Goal: Navigation & Orientation: Find specific page/section

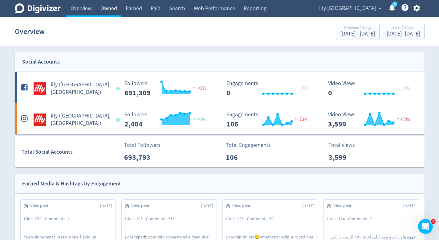
click at [113, 3] on link "Owned" at bounding box center [108, 8] width 25 height 17
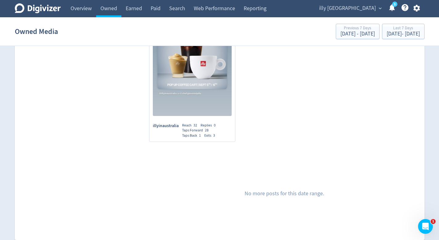
scroll to position [1965, 0]
click at [362, 14] on div "illy Australia expand_more 5 Help Center - Searchable support on using Digivizer" at bounding box center [369, 8] width 112 height 17
click at [364, 7] on span "illy [GEOGRAPHIC_DATA]" at bounding box center [347, 8] width 57 height 10
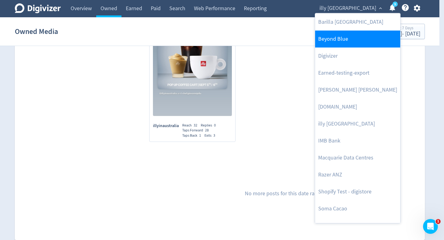
click at [357, 38] on link "Beyond Blue" at bounding box center [357, 39] width 85 height 17
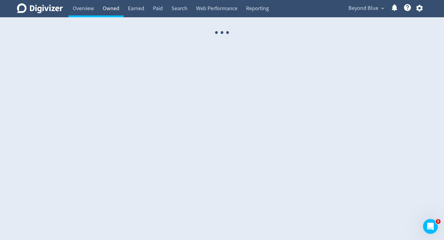
click at [112, 14] on link "Owned" at bounding box center [110, 8] width 25 height 17
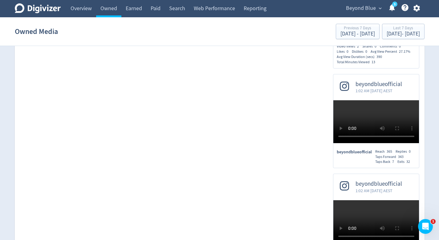
scroll to position [2179, 0]
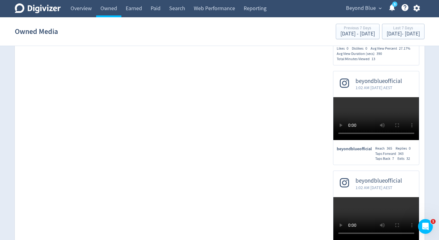
click at [354, 5] on span "Beyond Blue" at bounding box center [361, 8] width 30 height 10
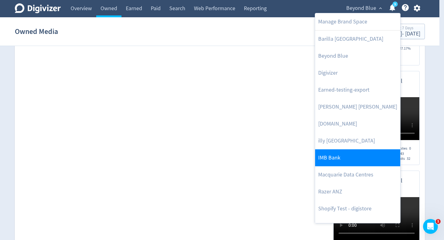
click at [335, 152] on link "IMB Bank" at bounding box center [357, 157] width 85 height 17
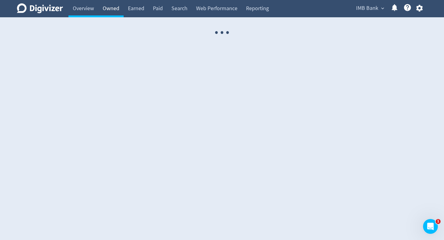
click at [113, 12] on link "Owned" at bounding box center [110, 8] width 25 height 17
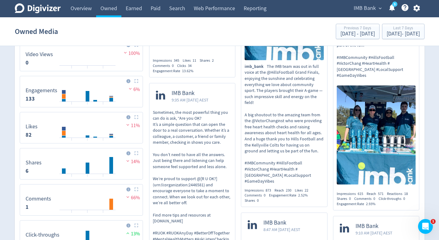
scroll to position [375, 0]
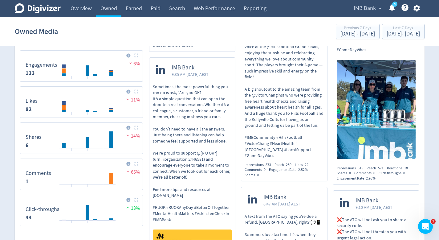
click at [361, 1] on div "IMB Bank expand_more 5 Help Center - Searchable support on using Digivizer" at bounding box center [386, 8] width 78 height 17
click at [361, 8] on span "IMB Bank" at bounding box center [365, 8] width 22 height 10
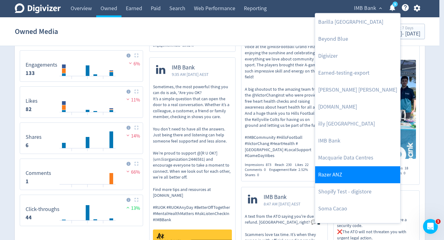
click at [355, 179] on link "Razer ANZ" at bounding box center [357, 174] width 85 height 17
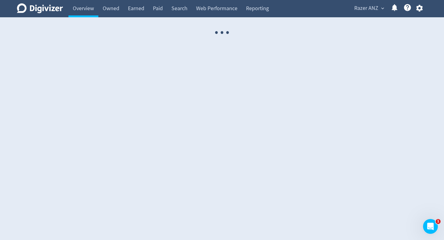
click at [108, 14] on link "Owned" at bounding box center [110, 8] width 25 height 17
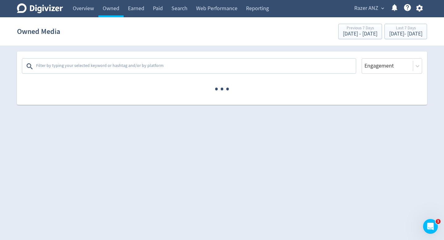
click at [108, 14] on link "Owned" at bounding box center [110, 8] width 25 height 17
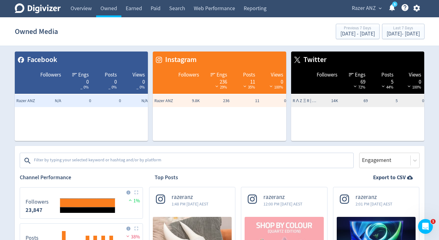
click at [359, 13] on div "Razer ANZ expand_more 5 Help Center - Searchable support on using Digivizer" at bounding box center [385, 8] width 80 height 17
click at [360, 10] on span "Razer ANZ" at bounding box center [364, 8] width 24 height 10
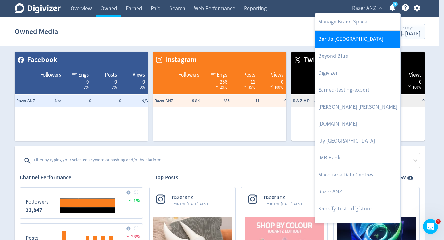
click at [351, 44] on link "Barilla [GEOGRAPHIC_DATA]" at bounding box center [357, 39] width 85 height 17
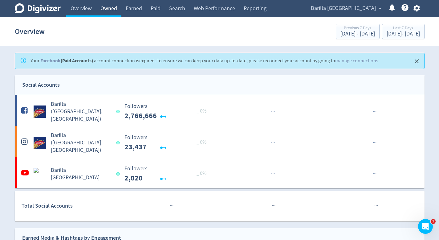
click at [116, 13] on link "Owned" at bounding box center [108, 8] width 25 height 17
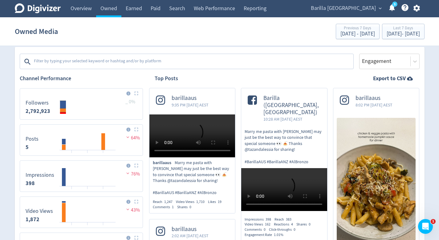
scroll to position [9, 0]
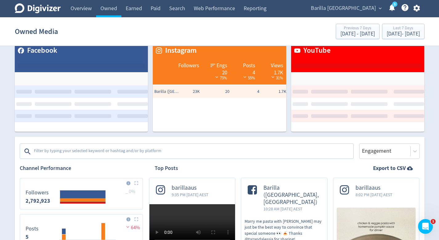
click at [205, 154] on textarea at bounding box center [193, 151] width 320 height 12
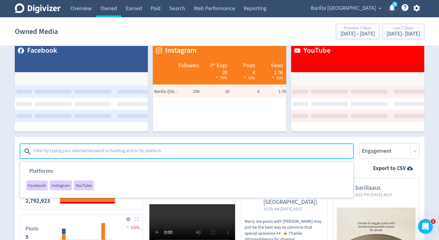
click at [373, 10] on span "Barilla [GEOGRAPHIC_DATA]" at bounding box center [343, 8] width 65 height 10
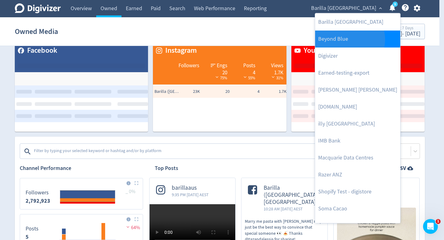
click at [349, 39] on link "Beyond Blue" at bounding box center [357, 39] width 85 height 17
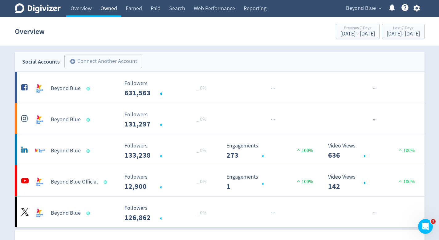
click at [109, 9] on link "Owned" at bounding box center [108, 8] width 25 height 17
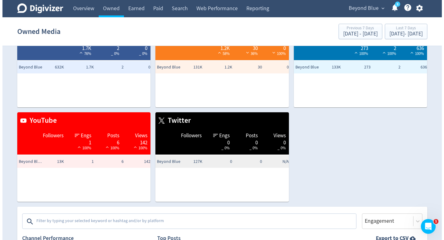
scroll to position [78, 0]
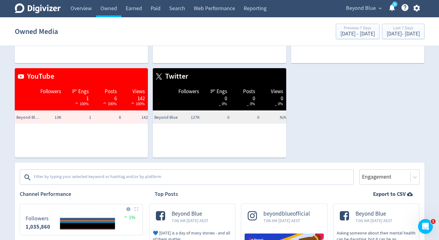
click at [150, 172] on textarea at bounding box center [193, 177] width 320 height 12
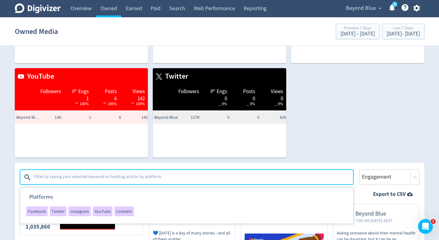
click at [372, 11] on span "Beyond Blue" at bounding box center [361, 8] width 30 height 10
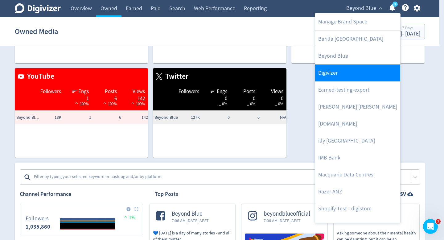
click at [344, 74] on link "Digivizer" at bounding box center [357, 72] width 85 height 17
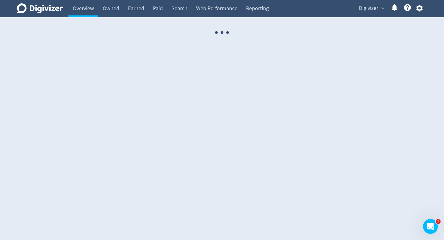
click at [112, 8] on link "Owned" at bounding box center [110, 8] width 25 height 17
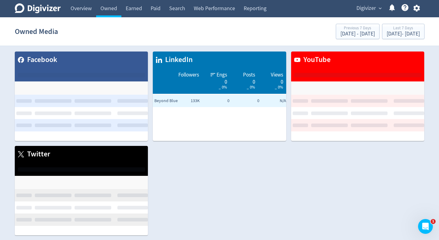
click at [112, 8] on link "Owned" at bounding box center [108, 8] width 25 height 17
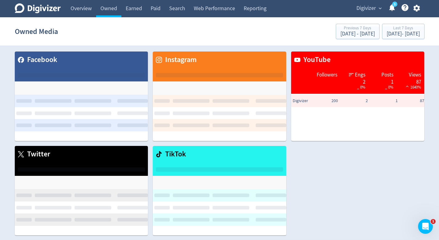
scroll to position [54, 0]
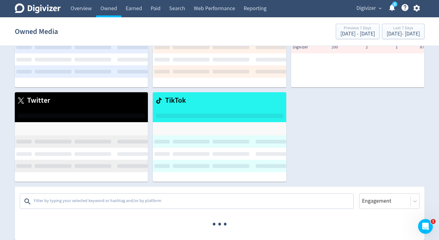
click at [129, 197] on textarea at bounding box center [193, 201] width 320 height 12
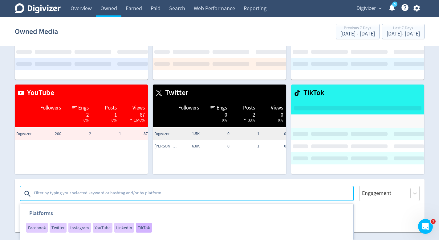
click at [137, 223] on div "TikTok" at bounding box center [144, 228] width 16 height 10
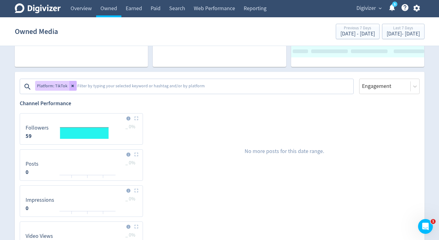
scroll to position [154, 0]
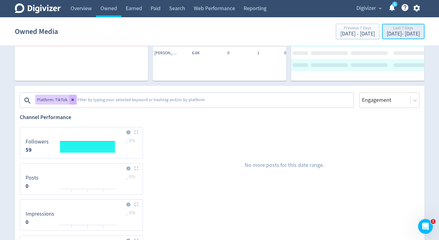
click at [395, 37] on div "Last 7 Days Sep 5, 2025 - Sep 11, 2025" at bounding box center [403, 32] width 39 height 13
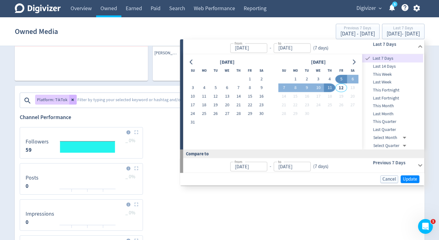
click at [402, 123] on span "This Quarter" at bounding box center [392, 121] width 61 height 7
type input "Jul 01, 2025"
type input "Apr 01, 2025"
type input "Jun 30, 2025"
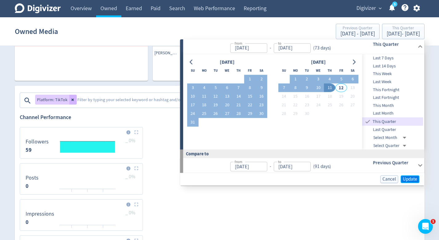
click at [405, 177] on span "Update" at bounding box center [410, 179] width 14 height 5
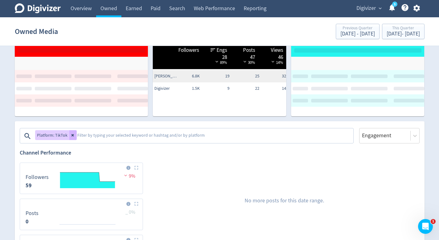
scroll to position [110, 0]
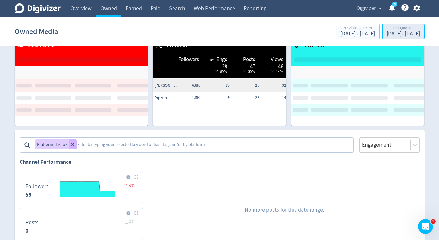
click at [387, 35] on div "Jul 1, 2025 - Sep 11, 2025" at bounding box center [403, 34] width 33 height 6
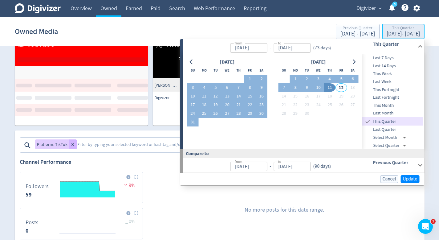
type input "Jul 01, 2025"
type input "[DATE]"
type input "Apr 01, 2025"
type input "Jun 30, 2025"
click at [383, 129] on span "Last Quarter" at bounding box center [392, 129] width 61 height 7
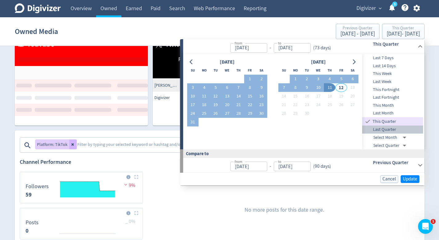
type input "Apr 01, 2025"
type input "Jun 30, 2025"
type input "Jan 01, 2025"
type input "Mar 31, 2025"
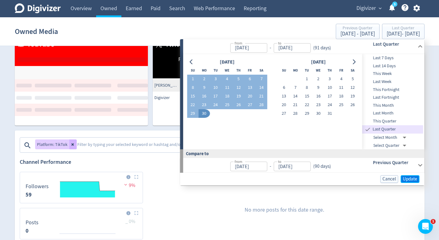
click at [409, 178] on span "Update" at bounding box center [410, 179] width 14 height 5
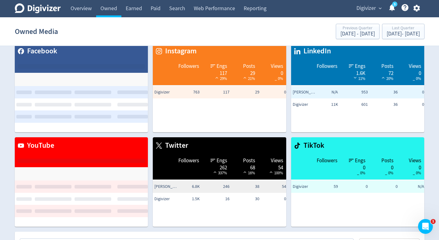
scroll to position [0, 0]
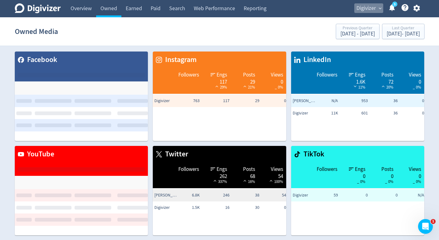
click at [372, 12] on span "Digivizer" at bounding box center [366, 8] width 19 height 10
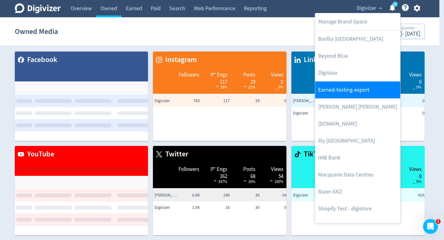
click at [356, 88] on link "Earned-testing-export" at bounding box center [357, 89] width 85 height 17
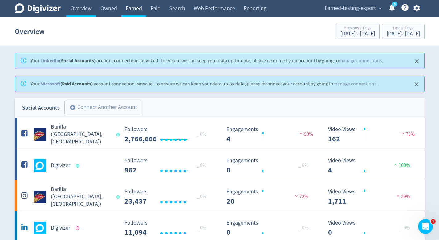
click at [129, 13] on link "Earned" at bounding box center [133, 8] width 25 height 17
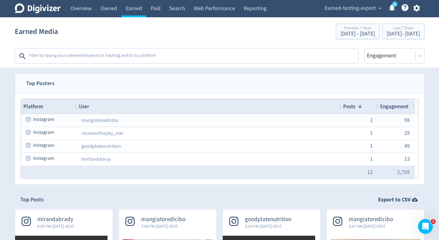
click at [252, 58] on textarea at bounding box center [193, 56] width 330 height 12
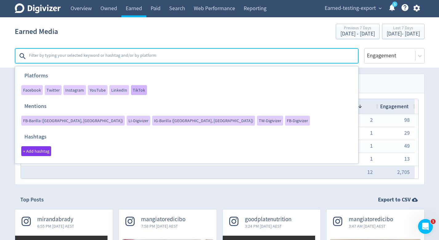
click at [136, 88] on span "TikTok" at bounding box center [139, 90] width 12 height 4
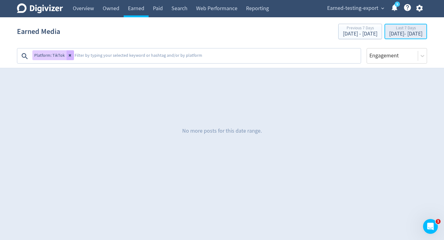
click at [389, 31] on div "Sep 5, 2025 - Sep 11, 2025" at bounding box center [405, 34] width 33 height 6
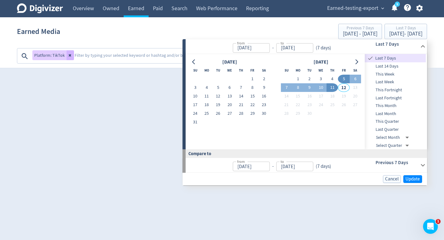
click at [393, 126] on span "Last Quarter" at bounding box center [395, 129] width 61 height 7
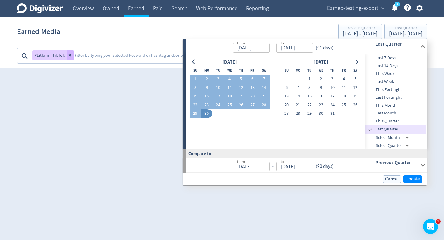
type input "Apr 01, 2025"
type input "Jun 30, 2025"
type input "Jan 01, 2025"
type input "Mar 31, 2025"
click at [414, 179] on span "Update" at bounding box center [412, 179] width 14 height 5
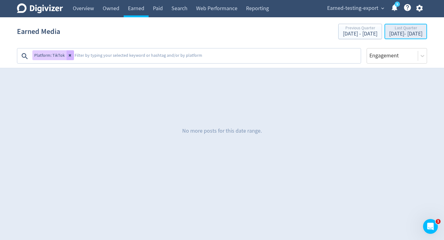
click at [401, 35] on div "Apr 1, 2025 - Jun 30, 2025" at bounding box center [405, 34] width 33 height 6
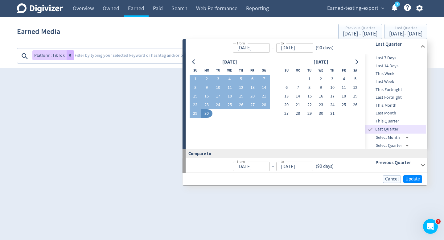
click at [406, 123] on span "This Quarter" at bounding box center [395, 121] width 61 height 7
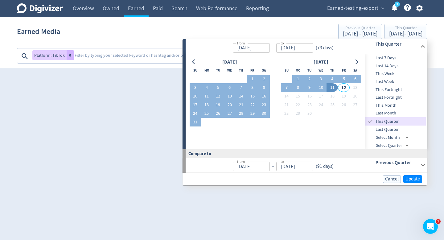
type input "Jul 01, 2025"
type input "[DATE]"
type input "Apr 01, 2025"
type input "Jun 30, 2025"
click at [413, 178] on span "Update" at bounding box center [412, 179] width 14 height 5
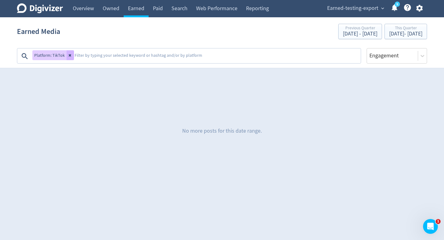
click at [377, 7] on span "Earned-testing-export" at bounding box center [352, 8] width 51 height 10
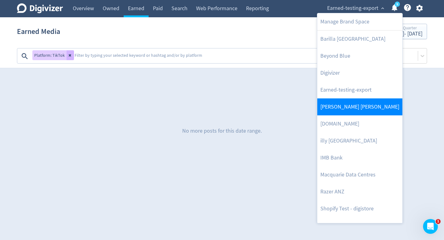
click at [354, 105] on link "[PERSON_NAME] [PERSON_NAME]" at bounding box center [359, 106] width 85 height 17
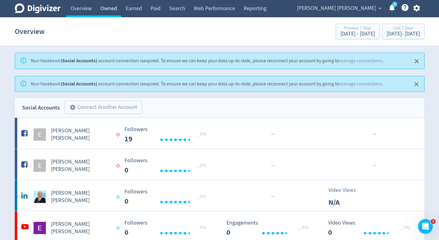
click at [120, 14] on link "Owned" at bounding box center [108, 8] width 25 height 17
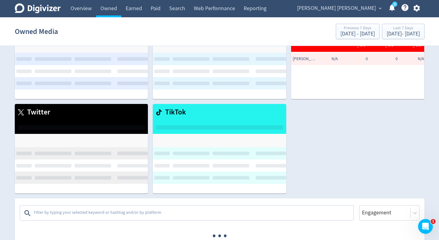
scroll to position [54, 0]
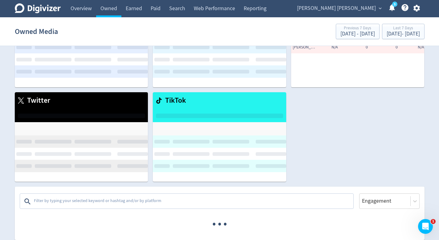
click at [135, 199] on textarea at bounding box center [193, 201] width 320 height 12
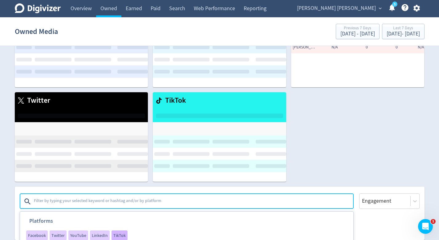
click at [115, 233] on span "TikTok" at bounding box center [119, 235] width 12 height 4
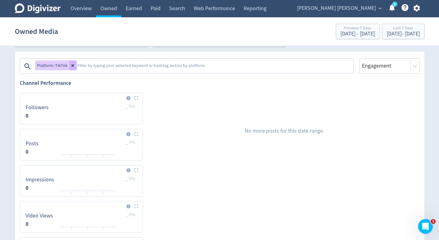
scroll to position [193, 0]
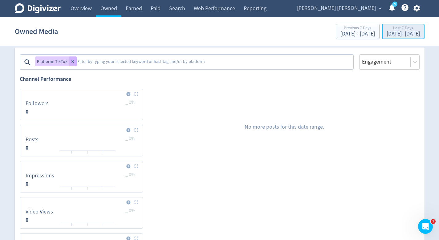
click at [387, 31] on div "Last 7 Days" at bounding box center [403, 28] width 33 height 5
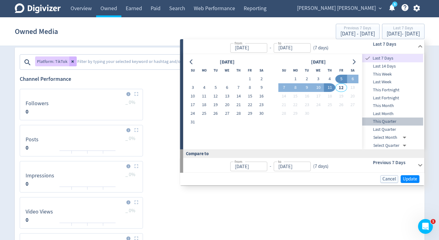
click at [384, 119] on span "This Quarter" at bounding box center [392, 121] width 61 height 7
type input "Jul 01, 2025"
type input "Apr 01, 2025"
type input "Jun 30, 2025"
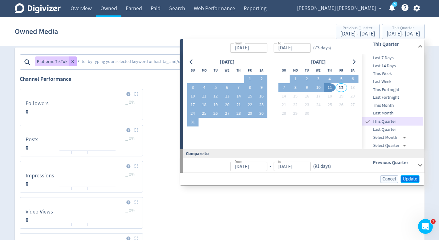
click at [402, 177] on button "Update" at bounding box center [410, 179] width 19 height 8
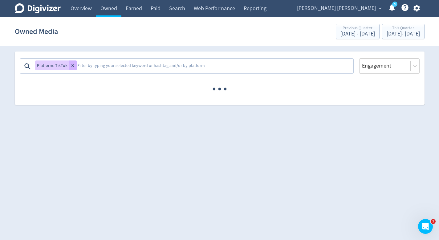
scroll to position [0, 0]
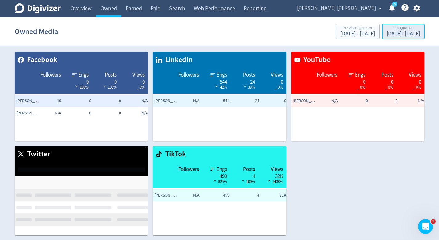
click at [393, 31] on div "This Quarter" at bounding box center [403, 28] width 33 height 5
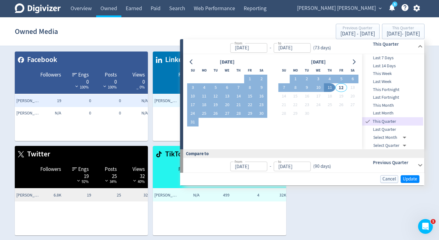
click at [341, 202] on div "Facebook Followers Engs 0 100% Posts 0 100% Views 0 _ 0% Emma Lo Russo 19 0 0 N…" at bounding box center [217, 141] width 415 height 189
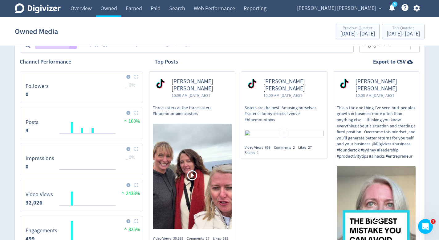
scroll to position [207, 0]
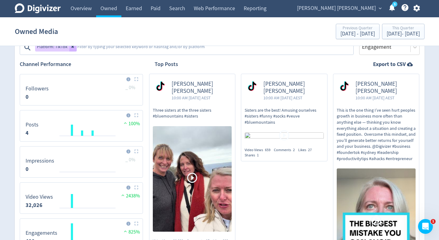
click at [135, 17] on section "Owned Media Previous Quarter Apr 1, 2025 - Jun 30, 2025 This Quarter Jul 1, 202…" at bounding box center [219, 31] width 439 height 29
click at [137, 10] on link "Earned" at bounding box center [133, 8] width 25 height 17
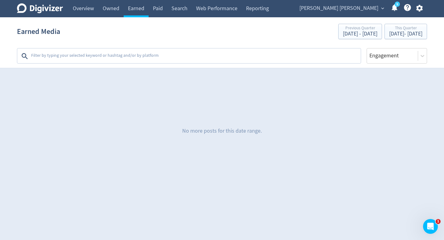
click at [353, 12] on span "[PERSON_NAME] [PERSON_NAME]" at bounding box center [338, 8] width 79 height 10
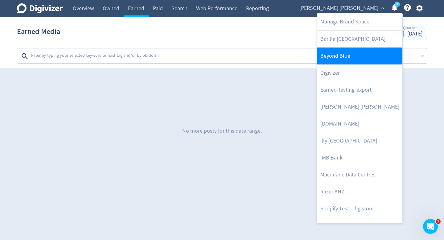
click at [349, 58] on link "Beyond Blue" at bounding box center [359, 55] width 85 height 17
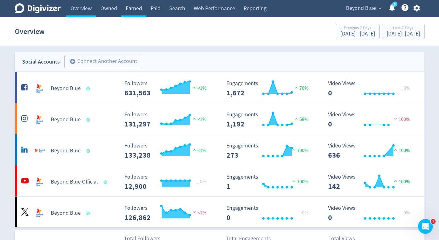
click at [127, 17] on link "Earned" at bounding box center [133, 8] width 25 height 17
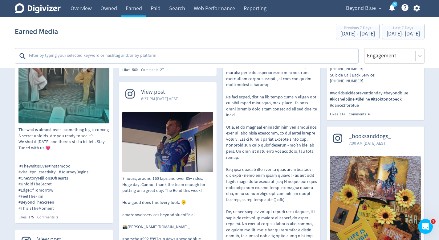
scroll to position [473, 0]
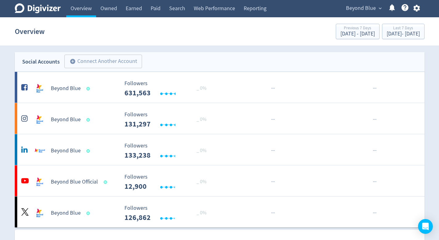
click at [368, 7] on span "Beyond Blue" at bounding box center [361, 8] width 30 height 10
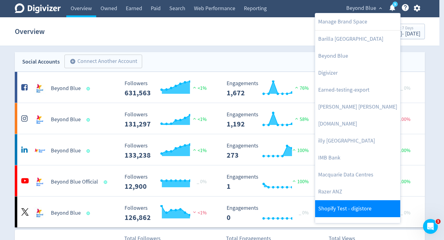
click at [328, 202] on link "Shopify Test - digistore" at bounding box center [357, 208] width 85 height 17
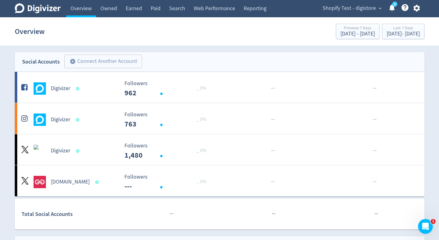
click at [418, 6] on icon "button" at bounding box center [417, 8] width 6 height 7
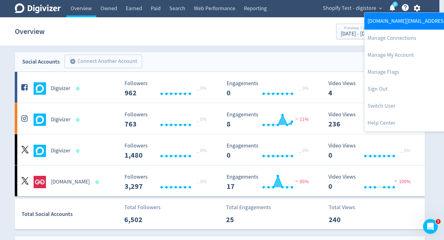
click at [409, 19] on link "[DOMAIN_NAME][EMAIL_ADDRESS][DOMAIN_NAME]" at bounding box center [427, 21] width 126 height 17
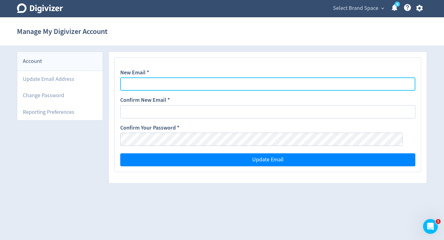
type input "[DOMAIN_NAME][EMAIL_ADDRESS][DOMAIN_NAME]"
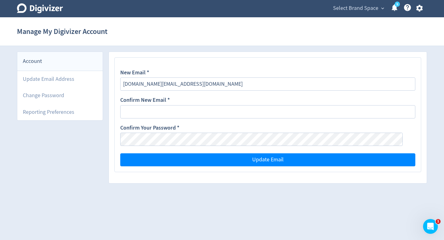
click at [414, 14] on div "Select Brand Space expand_more 5 Help Center - Searchable support on using Digi…" at bounding box center [376, 8] width 101 height 17
click at [420, 9] on icon "button" at bounding box center [419, 8] width 8 height 8
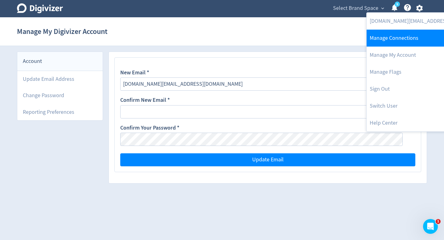
click at [409, 39] on link "Manage Connections" at bounding box center [429, 38] width 126 height 17
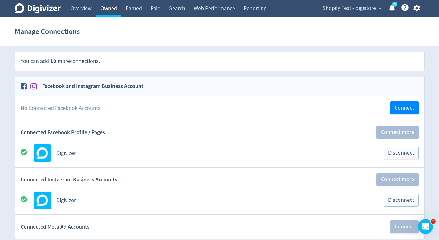
click at [117, 9] on link "Owned" at bounding box center [108, 8] width 25 height 17
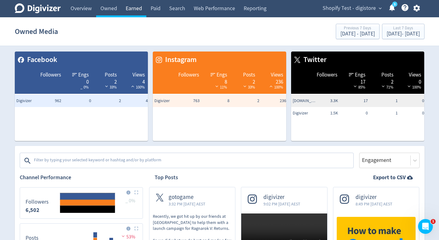
click at [139, 7] on link "Earned" at bounding box center [133, 8] width 25 height 17
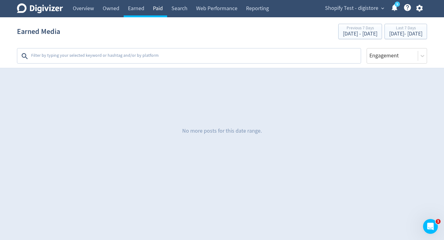
click at [166, 10] on link "Paid" at bounding box center [158, 8] width 18 height 17
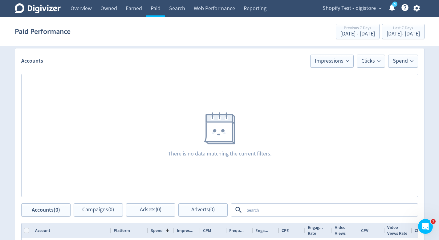
scroll to position [426, 0]
